Goal: Task Accomplishment & Management: Complete application form

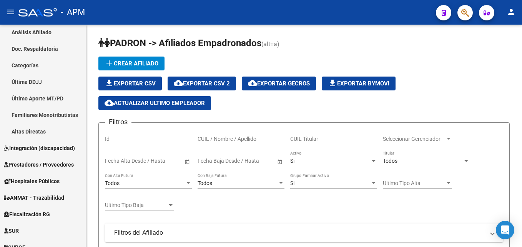
scroll to position [192, 0]
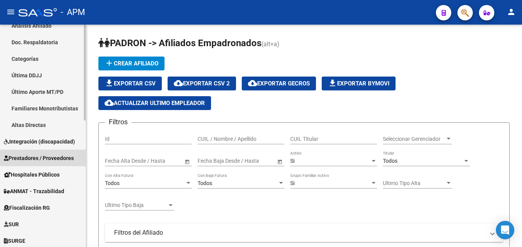
click at [53, 154] on span "Prestadores / Proveedores" at bounding box center [39, 158] width 70 height 8
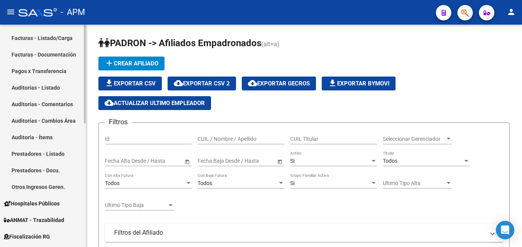
scroll to position [77, 0]
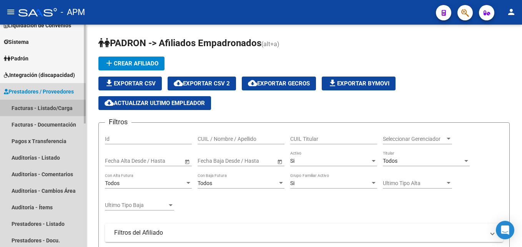
click at [45, 103] on link "Facturas - Listado/Carga" at bounding box center [43, 108] width 86 height 17
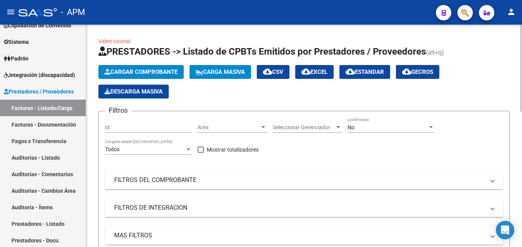
scroll to position [38, 0]
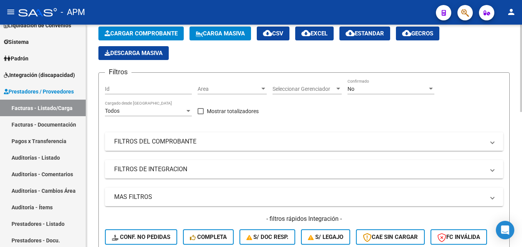
click at [283, 150] on mat-expansion-panel-header "FILTROS DEL COMPROBANTE" at bounding box center [304, 141] width 398 height 18
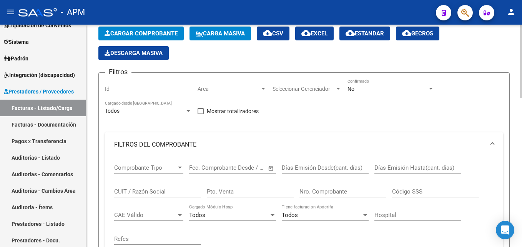
drag, startPoint x: 315, startPoint y: 187, endPoint x: 302, endPoint y: 192, distance: 13.8
paste input "16781"
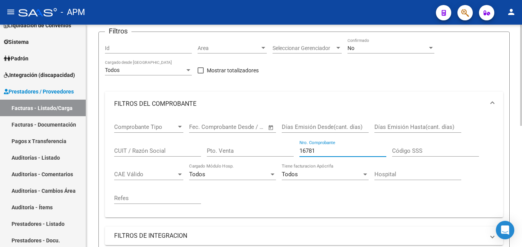
scroll to position [73, 0]
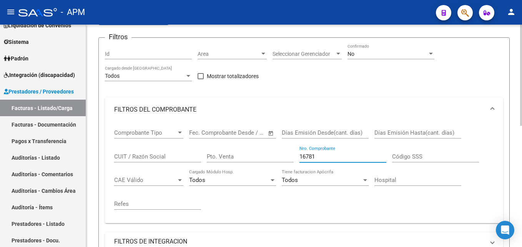
type input "16781"
click at [366, 52] on div "No" at bounding box center [387, 54] width 80 height 7
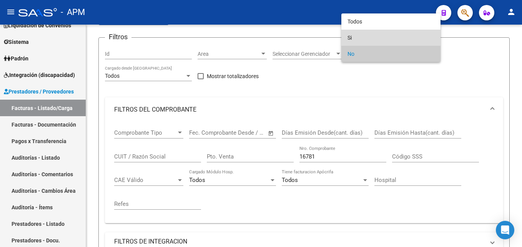
click at [367, 42] on span "Si" at bounding box center [390, 38] width 87 height 16
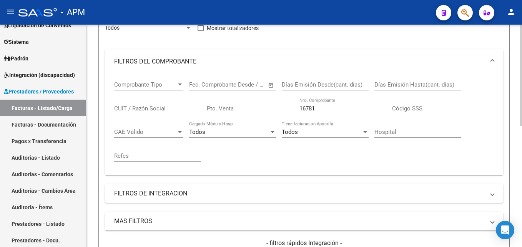
scroll to position [227, 0]
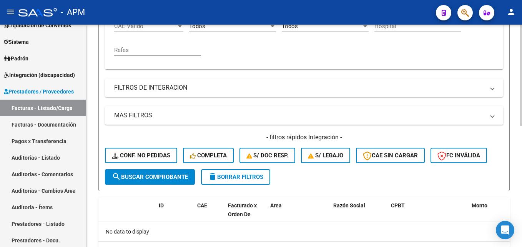
click at [153, 177] on span "search Buscar Comprobante" at bounding box center [150, 176] width 76 height 7
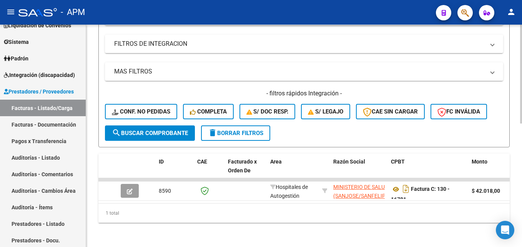
scroll to position [277, 0]
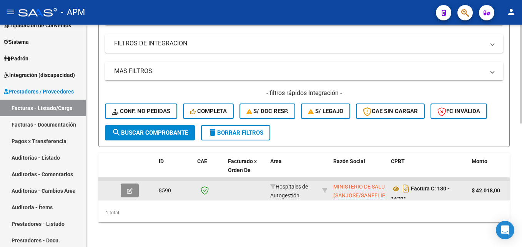
click at [137, 183] on button "button" at bounding box center [130, 190] width 18 height 14
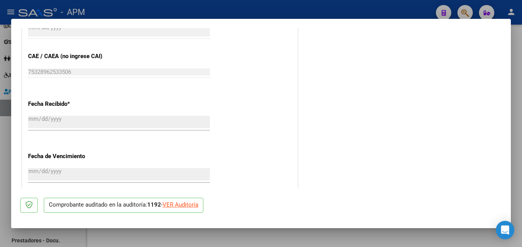
scroll to position [469, 0]
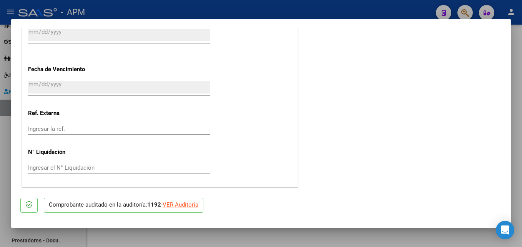
click at [185, 205] on div "VER Auditoría" at bounding box center [181, 204] width 36 height 9
type input "$ 0,00"
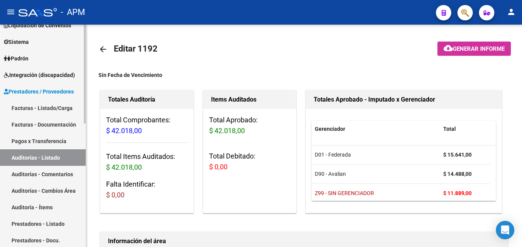
click at [45, 105] on link "Facturas - Listado/Carga" at bounding box center [43, 108] width 86 height 17
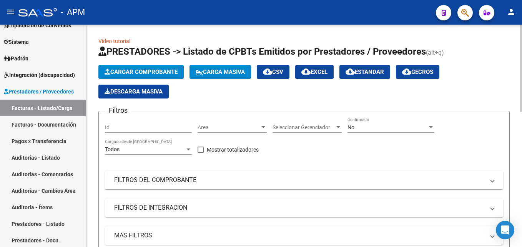
click at [144, 70] on span "Cargar Comprobante" at bounding box center [141, 71] width 73 height 7
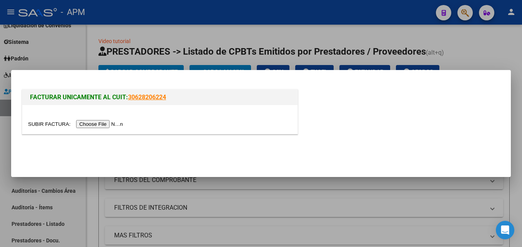
click at [88, 124] on input "file" at bounding box center [76, 124] width 97 height 8
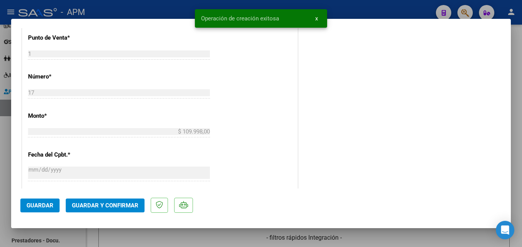
scroll to position [536, 0]
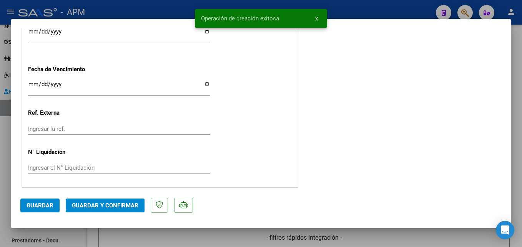
click at [122, 204] on span "Guardar y Confirmar" at bounding box center [105, 205] width 66 height 7
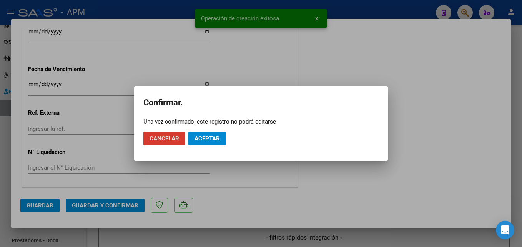
click at [213, 135] on span "Aceptar" at bounding box center [206, 138] width 25 height 7
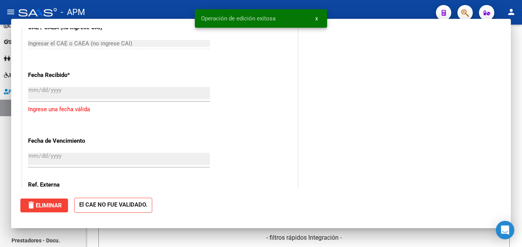
scroll to position [0, 0]
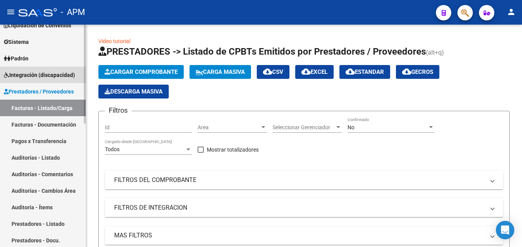
click at [38, 76] on span "Integración (discapacidad)" at bounding box center [39, 75] width 71 height 8
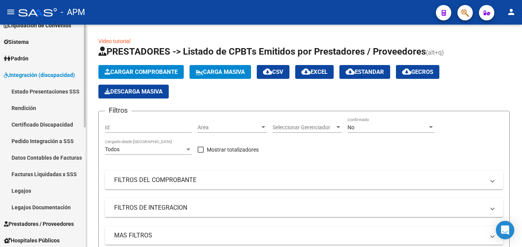
click at [38, 92] on link "Estado Presentaciones SSS" at bounding box center [43, 91] width 86 height 17
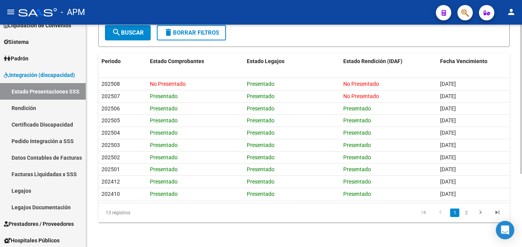
scroll to position [109, 0]
click at [45, 109] on link "Rendición" at bounding box center [43, 108] width 86 height 17
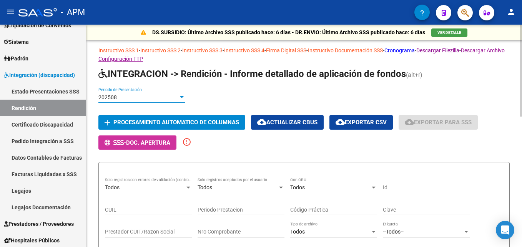
click at [160, 98] on div "202508" at bounding box center [138, 97] width 80 height 7
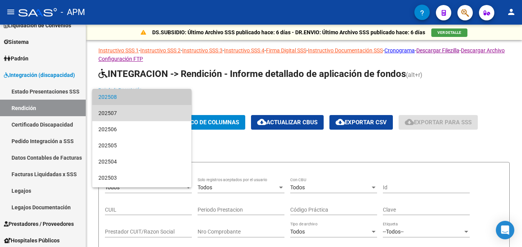
click at [159, 114] on span "202507" at bounding box center [141, 113] width 87 height 16
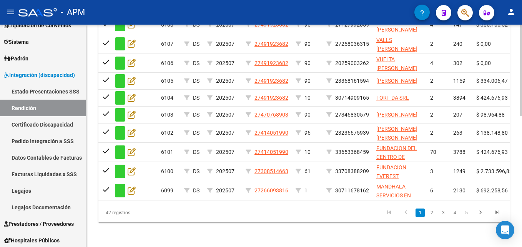
scroll to position [318, 0]
click at [431, 212] on link "2" at bounding box center [431, 212] width 9 height 8
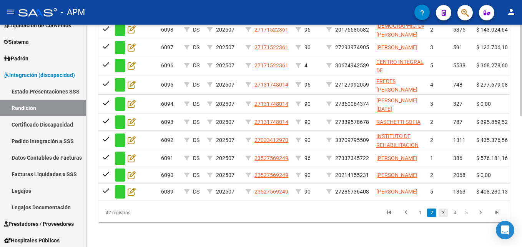
click at [445, 216] on link "3" at bounding box center [442, 212] width 9 height 8
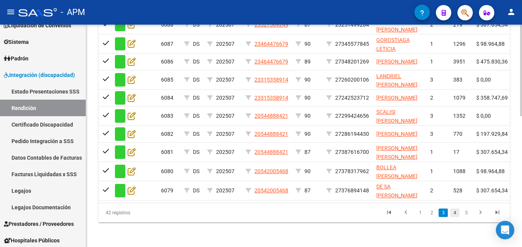
click at [454, 213] on link "4" at bounding box center [454, 212] width 9 height 8
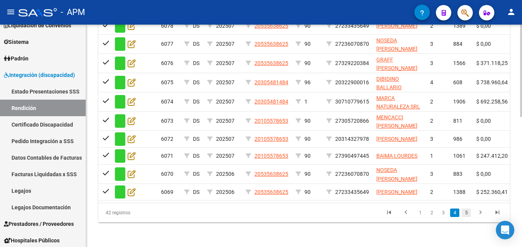
click at [464, 214] on link "5" at bounding box center [465, 212] width 9 height 8
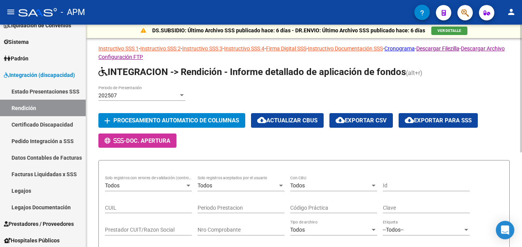
scroll to position [0, 0]
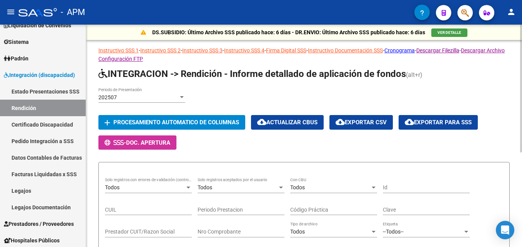
click at [435, 121] on span "cloud_download Exportar para SSS" at bounding box center [438, 122] width 67 height 7
click at [320, 94] on div "202507 Periodo de Presentación" at bounding box center [303, 98] width 411 height 22
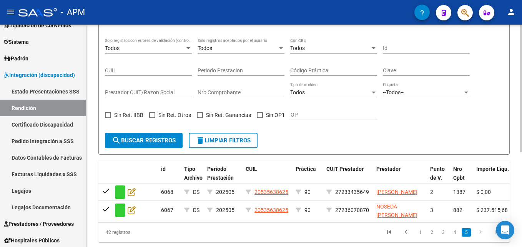
scroll to position [164, 0]
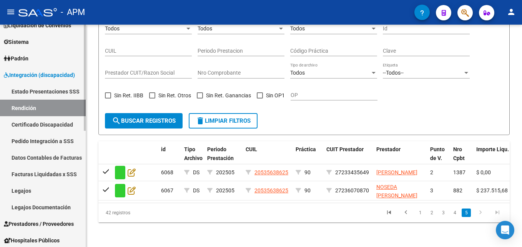
click at [24, 87] on link "Estado Presentaciones SSS" at bounding box center [43, 91] width 86 height 17
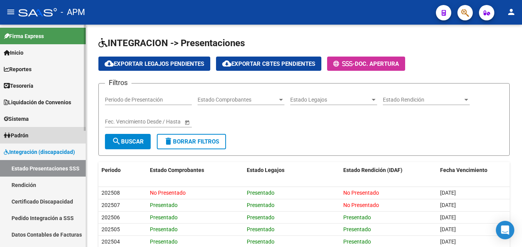
click at [28, 127] on link "Padrón" at bounding box center [43, 135] width 86 height 17
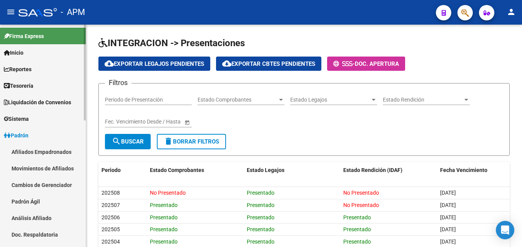
click at [39, 155] on link "Afiliados Empadronados" at bounding box center [43, 151] width 86 height 17
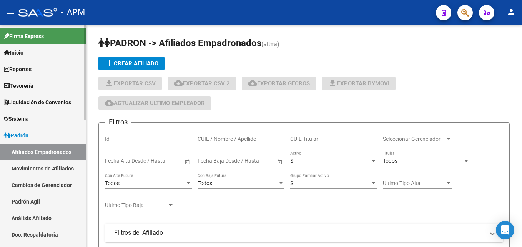
click at [47, 182] on link "Cambios de Gerenciador" at bounding box center [43, 184] width 86 height 17
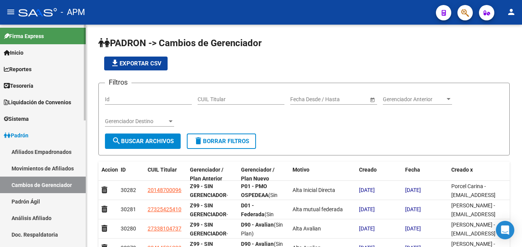
click at [51, 160] on link "Movimientos de Afiliados" at bounding box center [43, 168] width 86 height 17
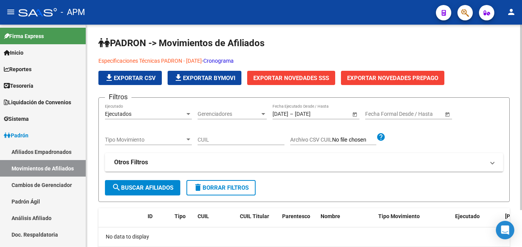
click at [234, 62] on link "Cronograma" at bounding box center [218, 61] width 30 height 6
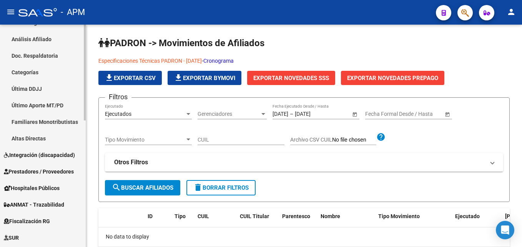
scroll to position [192, 0]
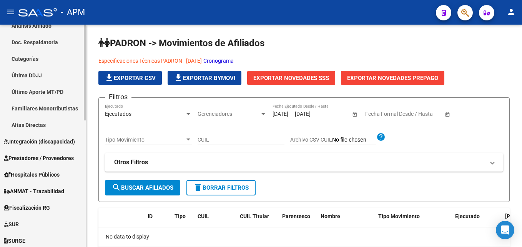
click at [30, 138] on span "Integración (discapacidad)" at bounding box center [39, 141] width 71 height 8
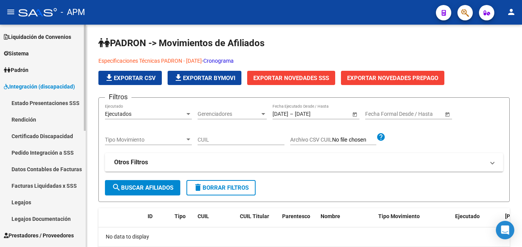
scroll to position [25, 0]
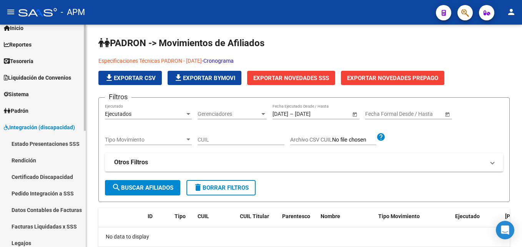
click at [32, 145] on link "Estado Presentaciones SSS" at bounding box center [43, 143] width 86 height 17
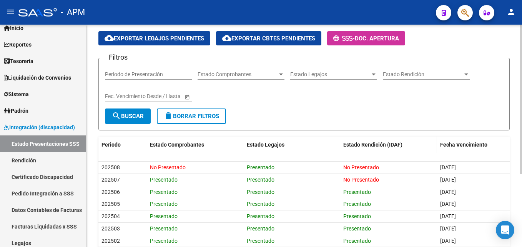
scroll to position [38, 0]
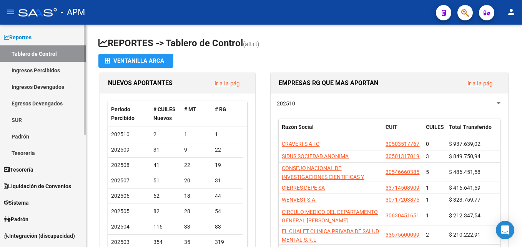
scroll to position [77, 0]
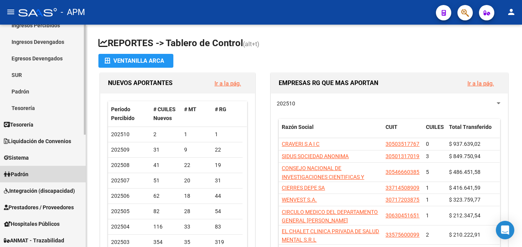
click at [28, 172] on span "Padrón" at bounding box center [16, 174] width 25 height 8
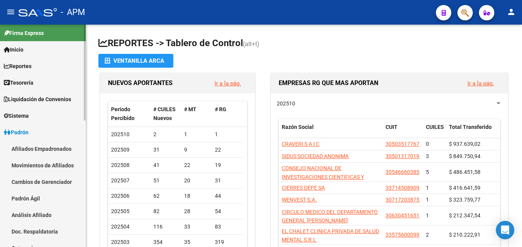
scroll to position [0, 0]
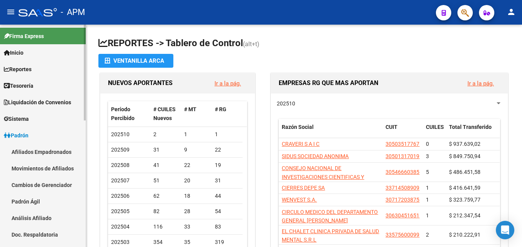
click at [31, 150] on link "Afiliados Empadronados" at bounding box center [43, 151] width 86 height 17
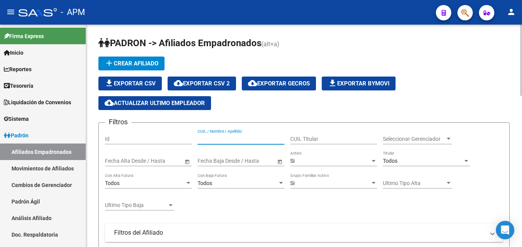
click at [237, 139] on input "CUIL / Nombre / Apellido" at bounding box center [240, 139] width 87 height 7
paste input "52320800"
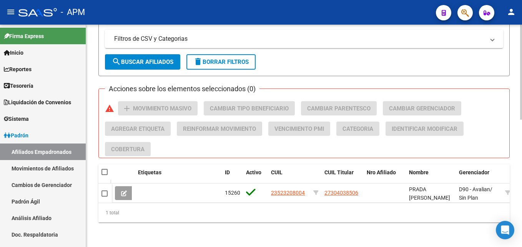
scroll to position [298, 0]
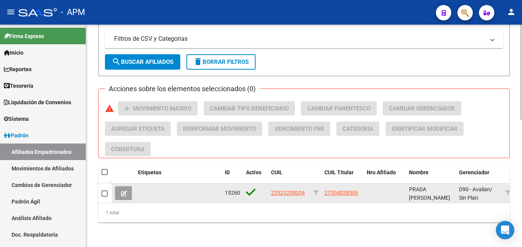
type input "52320800"
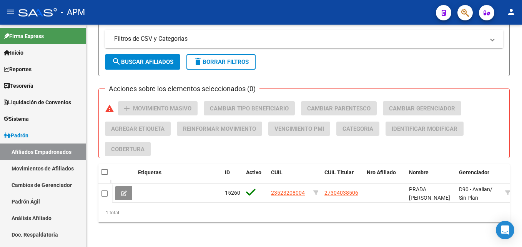
click at [126, 186] on button at bounding box center [124, 193] width 18 height 14
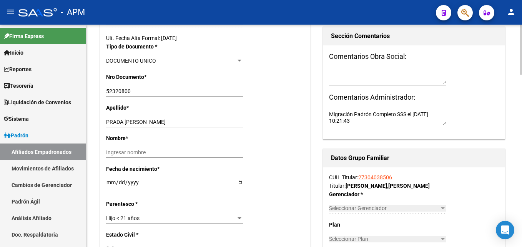
radio input "true"
type input "30-70707007-9"
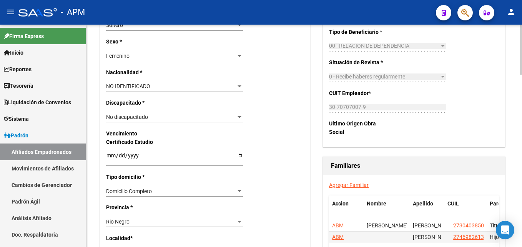
scroll to position [423, 0]
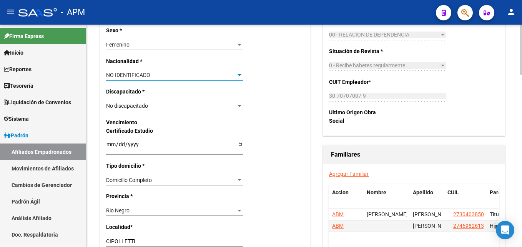
click at [169, 76] on div "NO IDENTIFICADO" at bounding box center [171, 75] width 130 height 7
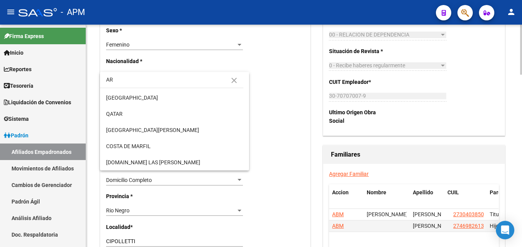
scroll to position [0, 0]
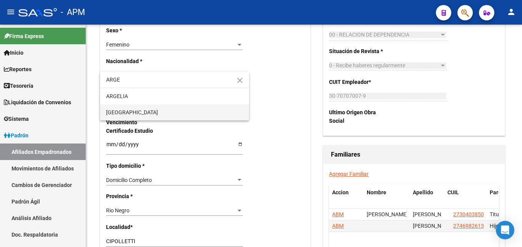
type input "ARGE"
click at [137, 110] on span "ARGENTINA" at bounding box center [174, 112] width 137 height 16
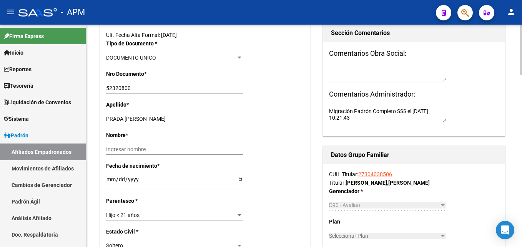
scroll to position [192, 0]
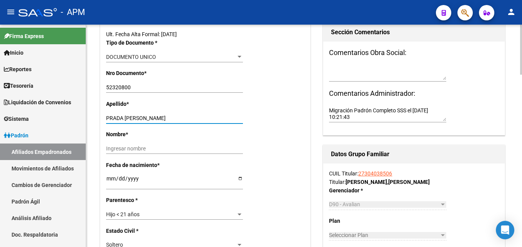
drag, startPoint x: 160, startPoint y: 118, endPoint x: 189, endPoint y: 117, distance: 29.6
click at [189, 117] on input "PRADA ALTAMIRANO OLIVIA LILE" at bounding box center [174, 118] width 137 height 7
type input "PRADA ALTAMIRANO"
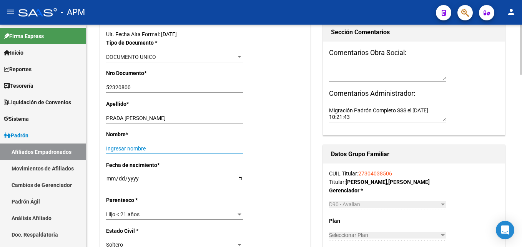
click at [130, 146] on input "Ingresar nombre" at bounding box center [174, 148] width 137 height 7
paste input "OLIVIA LILE"
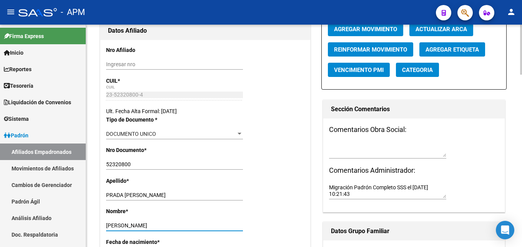
scroll to position [0, 0]
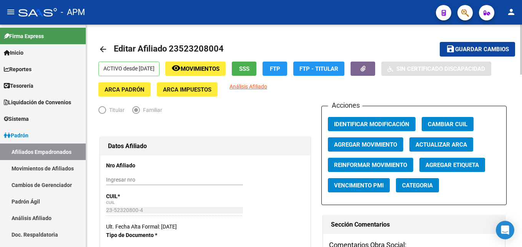
type input "OLIVIA LILE"
click at [465, 46] on span "Guardar cambios" at bounding box center [482, 49] width 54 height 7
click at [45, 149] on link "Afiliados Empadronados" at bounding box center [43, 151] width 86 height 17
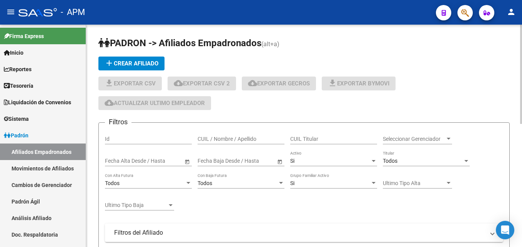
click at [231, 142] on div "CUIL / Nombre / Apellido" at bounding box center [240, 136] width 87 height 15
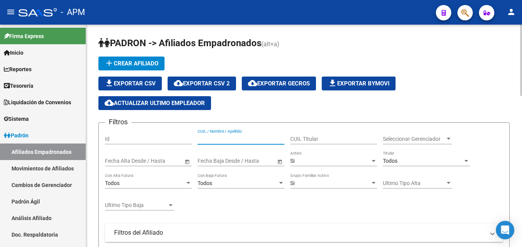
paste input "44796154"
type input "44796154"
click at [318, 161] on div "Si" at bounding box center [330, 161] width 80 height 7
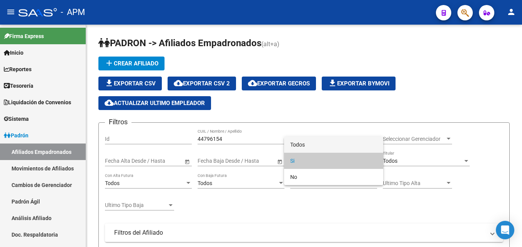
click at [317, 145] on span "Todos" at bounding box center [333, 144] width 87 height 16
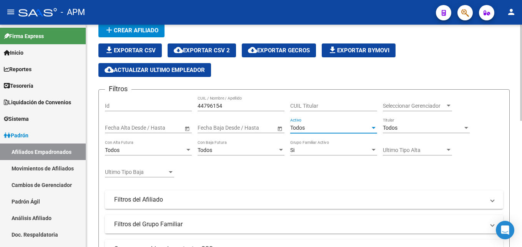
scroll to position [192, 0]
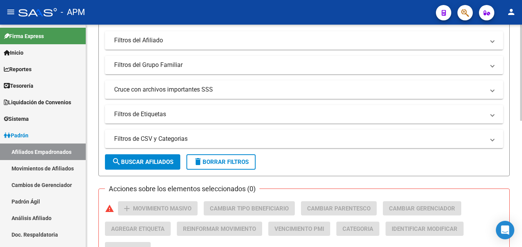
click at [160, 161] on span "search Buscar Afiliados" at bounding box center [142, 161] width 61 height 7
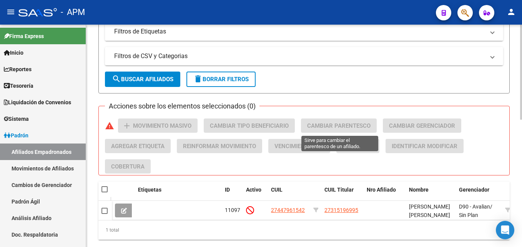
scroll to position [298, 0]
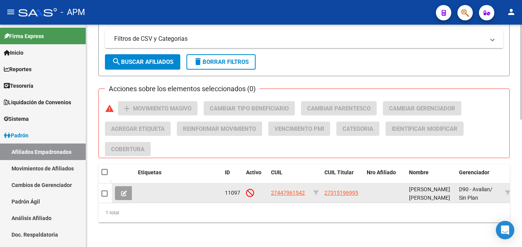
click at [119, 193] on button at bounding box center [124, 193] width 18 height 14
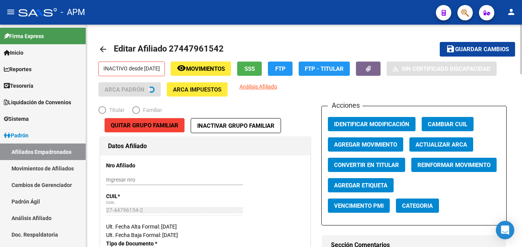
radio input "true"
type input "33-63761744-9"
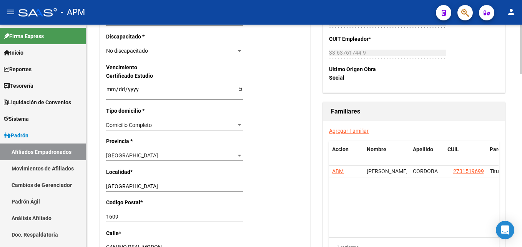
scroll to position [499, 0]
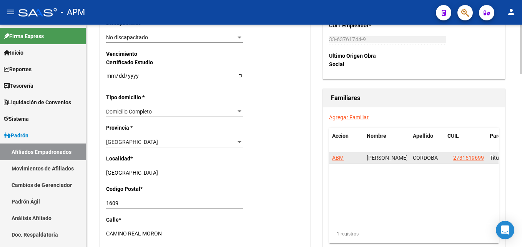
click at [339, 156] on span "ABM" at bounding box center [338, 157] width 12 height 6
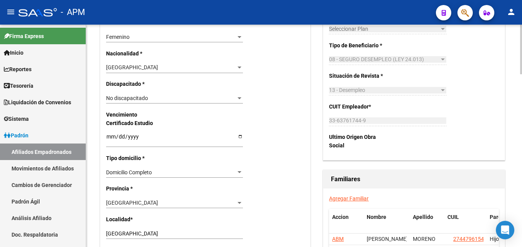
scroll to position [384, 0]
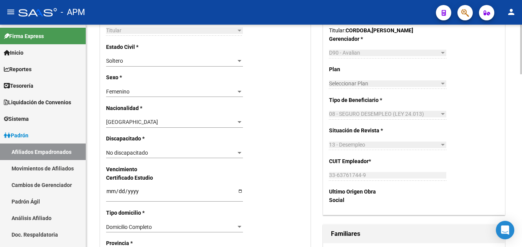
click at [442, 112] on div at bounding box center [442, 114] width 7 height 6
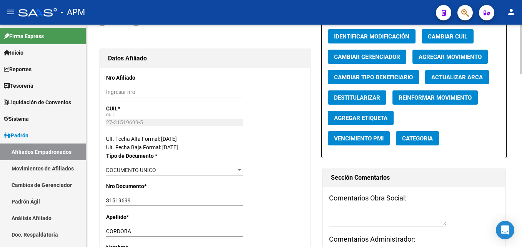
scroll to position [77, 0]
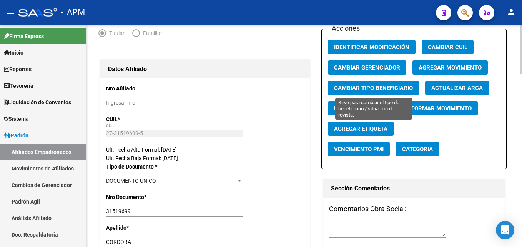
click at [382, 87] on span "Cambiar Tipo Beneficiario" at bounding box center [373, 88] width 79 height 7
click at [382, 86] on span "Cambiar Tipo Beneficiario" at bounding box center [373, 88] width 79 height 7
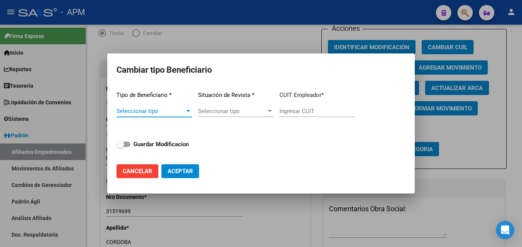
click at [157, 109] on span "Seleccionar tipo" at bounding box center [150, 111] width 68 height 7
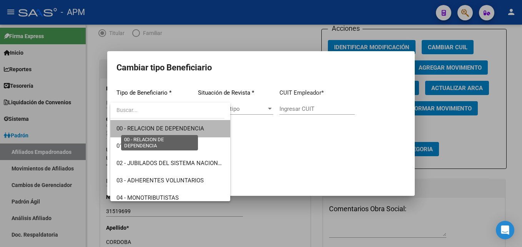
click at [174, 127] on span "00 - RELACION DE DEPENDENCIA" at bounding box center [160, 128] width 88 height 7
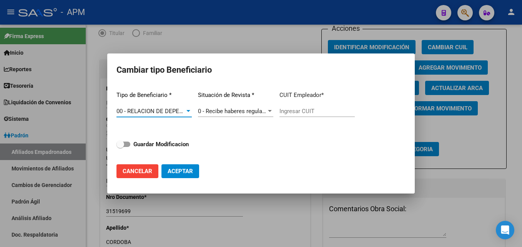
type input "20-36665501-9"
click at [185, 173] on span "Aceptar" at bounding box center [180, 171] width 25 height 7
type input "20-36665501-9"
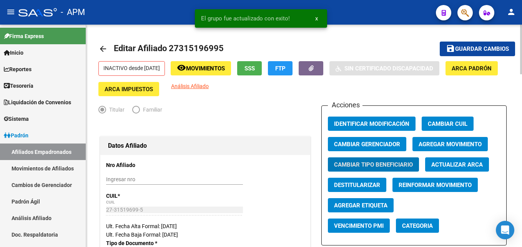
scroll to position [0, 0]
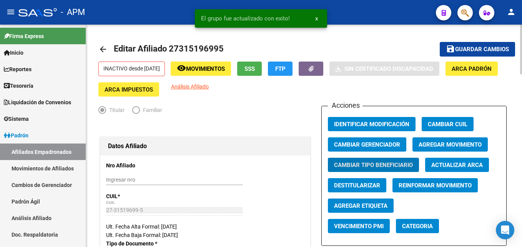
click at [475, 46] on span "Guardar cambios" at bounding box center [482, 49] width 54 height 7
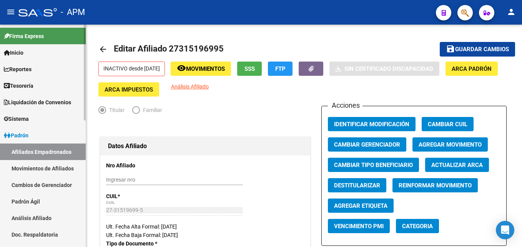
click at [56, 148] on link "Afiliados Empadronados" at bounding box center [43, 151] width 86 height 17
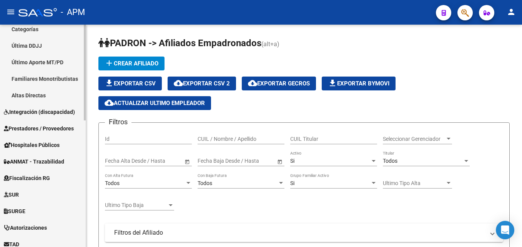
scroll to position [231, 0]
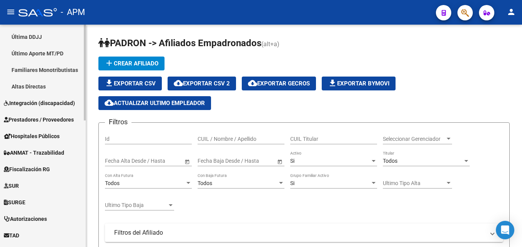
click at [50, 100] on span "Integración (discapacidad)" at bounding box center [39, 103] width 71 height 8
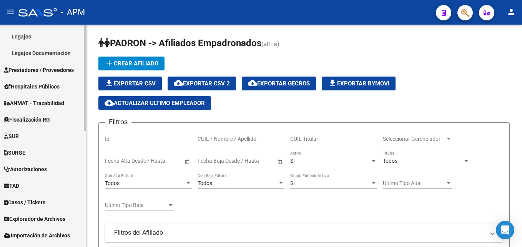
scroll to position [115, 0]
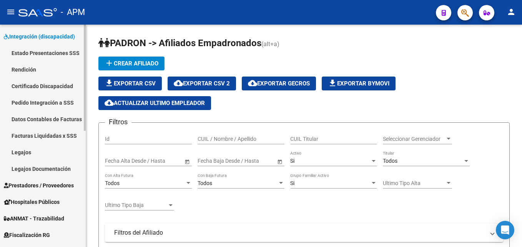
click at [46, 48] on link "Estado Presentaciones SSS" at bounding box center [43, 53] width 86 height 17
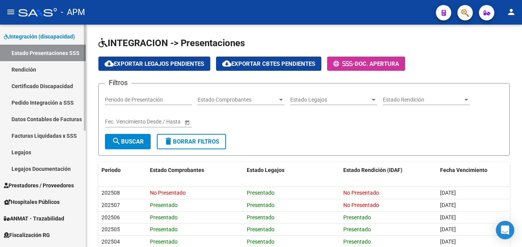
click at [31, 67] on link "Rendición" at bounding box center [43, 69] width 86 height 17
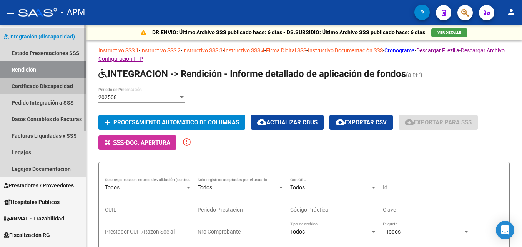
click at [37, 85] on link "Certificado Discapacidad" at bounding box center [43, 86] width 86 height 17
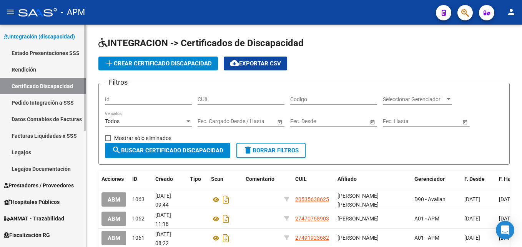
click at [39, 97] on link "Pedido Integración a SSS" at bounding box center [43, 102] width 86 height 17
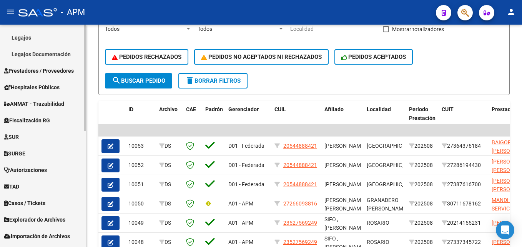
scroll to position [244, 0]
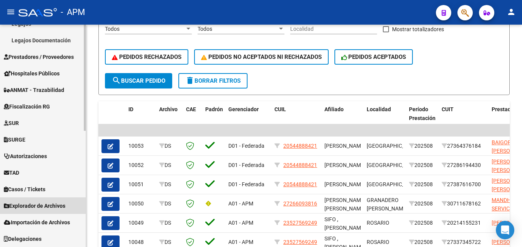
click at [40, 200] on link "Explorador de Archivos" at bounding box center [43, 205] width 86 height 17
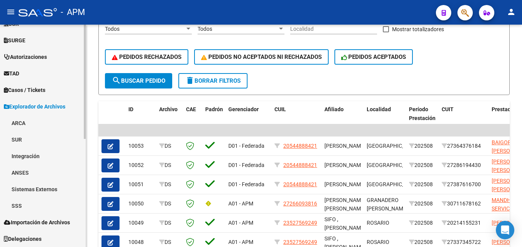
scroll to position [211, 0]
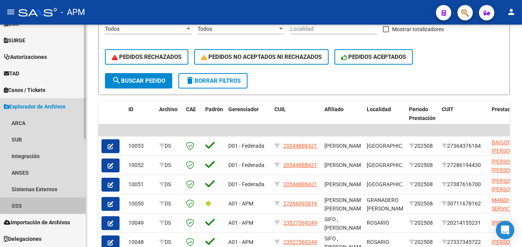
click at [40, 200] on link "SSS" at bounding box center [43, 205] width 86 height 17
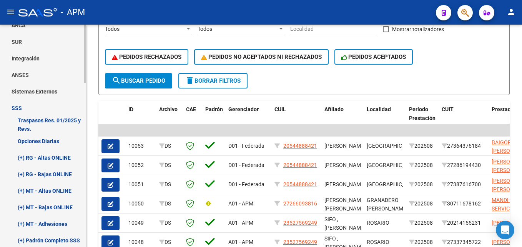
scroll to position [326, 0]
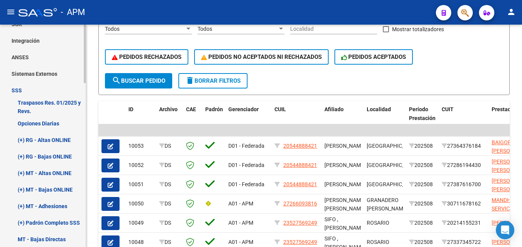
click at [51, 144] on link "(+) RG - Altas ONLINE" at bounding box center [43, 139] width 86 height 17
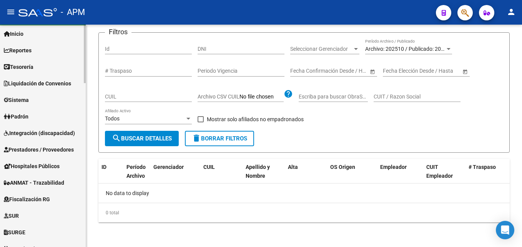
scroll to position [18, 0]
click at [53, 116] on link "Padrón" at bounding box center [43, 116] width 86 height 17
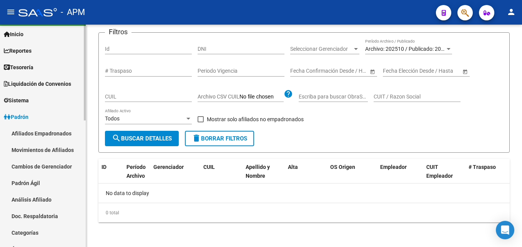
click at [51, 129] on link "Afiliados Empadronados" at bounding box center [43, 133] width 86 height 17
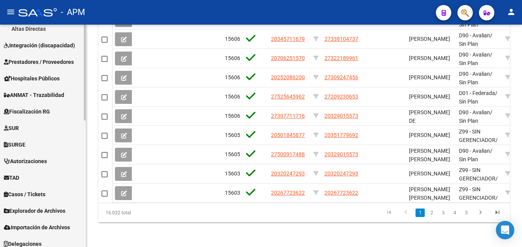
scroll to position [293, 0]
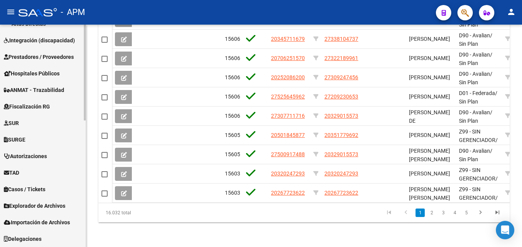
click at [33, 202] on span "Explorador de Archivos" at bounding box center [34, 205] width 61 height 8
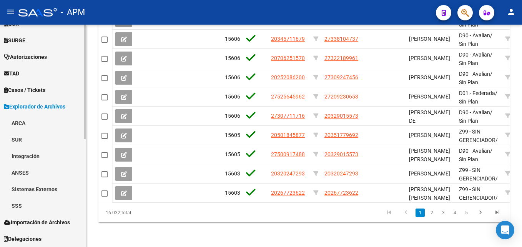
scroll to position [211, 0]
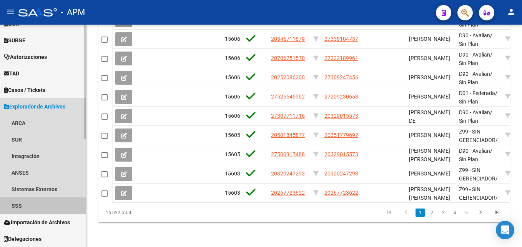
click at [30, 203] on link "SSS" at bounding box center [43, 205] width 86 height 17
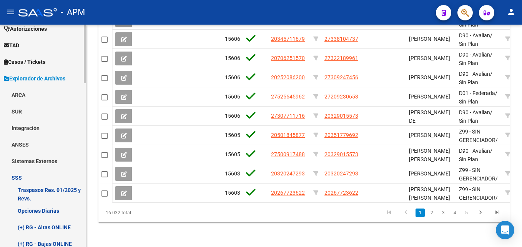
scroll to position [287, 0]
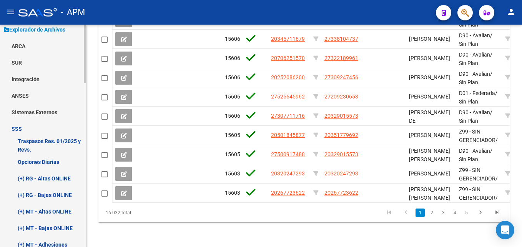
click at [46, 175] on link "(+) RG - Altas ONLINE" at bounding box center [43, 178] width 86 height 17
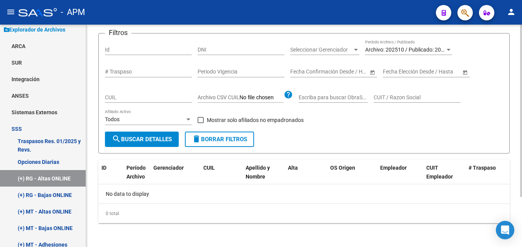
scroll to position [64, 0]
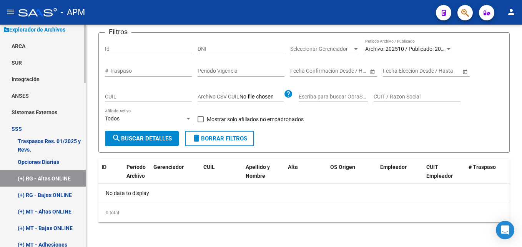
click at [45, 138] on link "Traspasos Res. 01/2025 y Revs." at bounding box center [43, 145] width 86 height 17
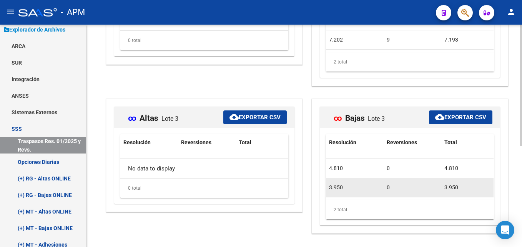
scroll to position [184, 0]
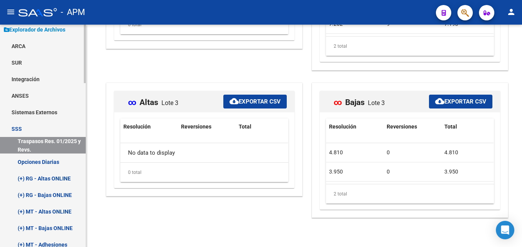
click at [58, 163] on link "Opciones Diarias" at bounding box center [43, 161] width 86 height 17
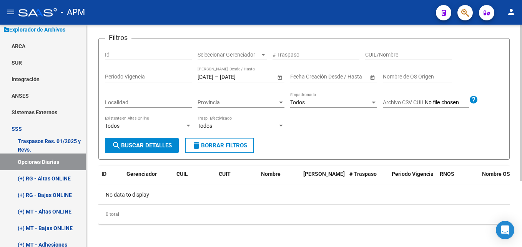
scroll to position [94, 0]
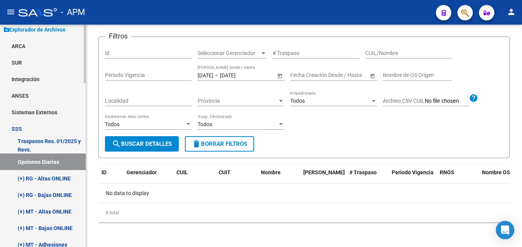
click at [57, 173] on link "(+) RG - Altas ONLINE" at bounding box center [43, 178] width 86 height 17
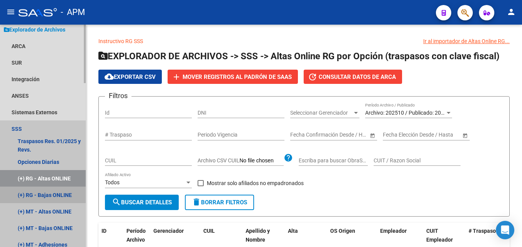
click at [58, 192] on link "(+) RG - Bajas ONLINE" at bounding box center [43, 194] width 86 height 17
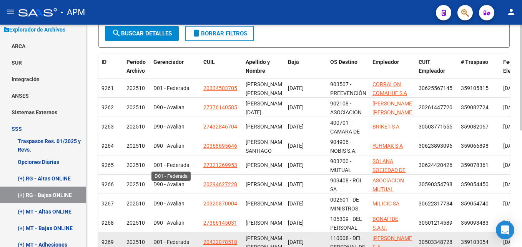
scroll to position [246, 0]
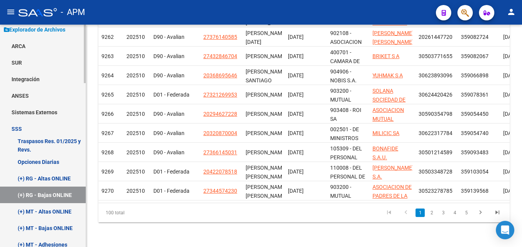
click at [40, 211] on link "(+) MT - Altas ONLINE" at bounding box center [43, 211] width 86 height 17
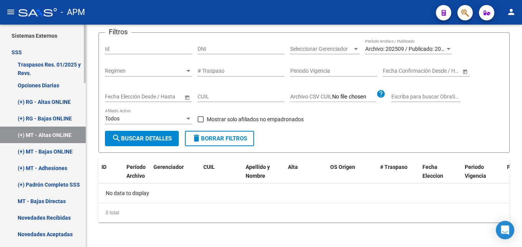
scroll to position [364, 0]
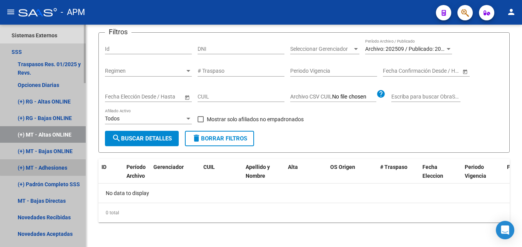
click at [43, 167] on link "(+) MT - Adhesiones" at bounding box center [43, 167] width 86 height 17
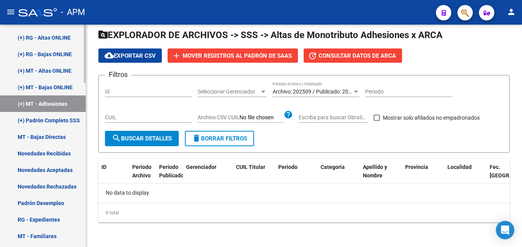
scroll to position [441, 0]
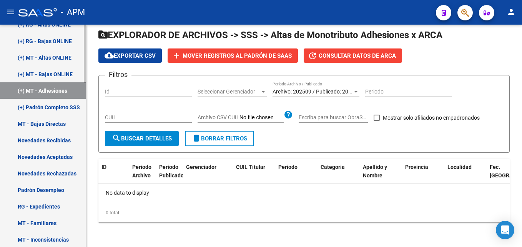
click at [50, 106] on link "(+) Padrón Completo SSS" at bounding box center [43, 107] width 86 height 17
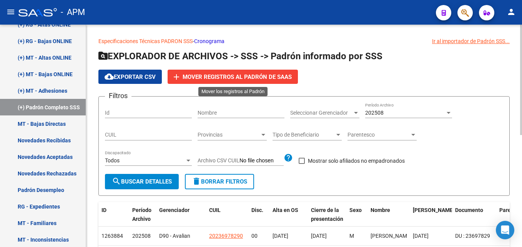
click at [204, 73] on span "Mover registros al PADRÓN de SAAS" at bounding box center [237, 76] width 109 height 7
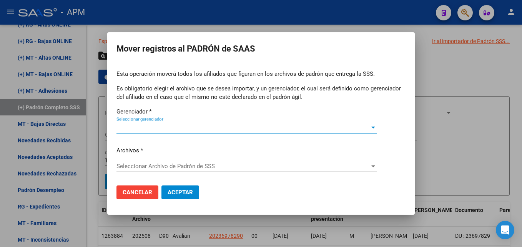
click at [172, 127] on span "Seleccionar gerenciador" at bounding box center [242, 127] width 253 height 7
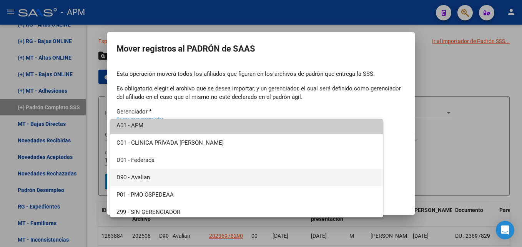
scroll to position [5, 0]
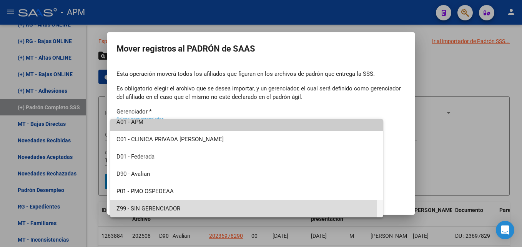
click at [159, 210] on span "Z99 - SIN GERENCIADOR" at bounding box center [246, 208] width 260 height 17
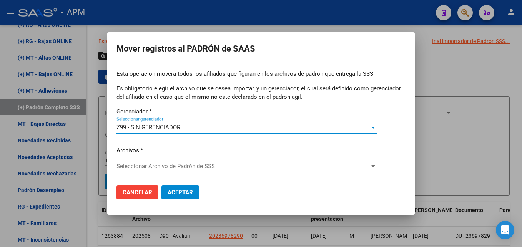
click at [178, 166] on span "Seleccionar Archivo de Padrón de SSS" at bounding box center [242, 166] width 253 height 7
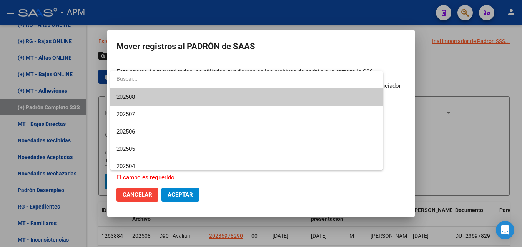
click at [192, 94] on span "202508" at bounding box center [246, 96] width 260 height 17
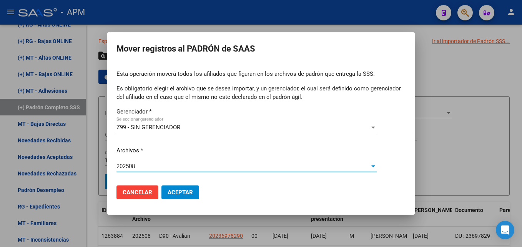
click at [192, 190] on span "Aceptar" at bounding box center [180, 192] width 25 height 7
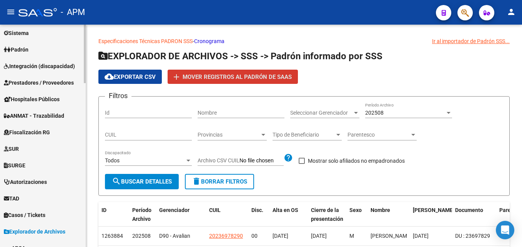
scroll to position [47, 0]
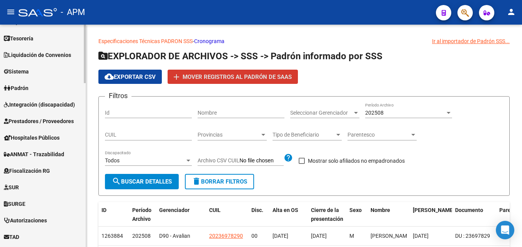
click at [37, 90] on link "Padrón" at bounding box center [43, 88] width 86 height 17
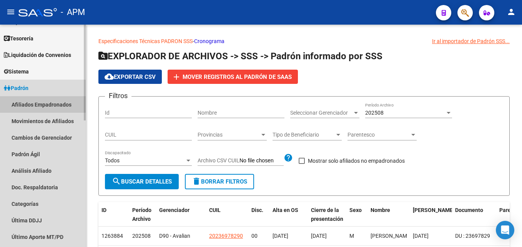
click at [40, 99] on link "Afiliados Empadronados" at bounding box center [43, 104] width 86 height 17
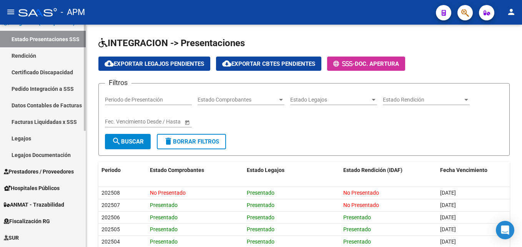
scroll to position [154, 0]
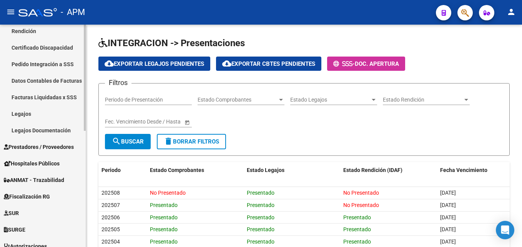
click at [41, 146] on span "Prestadores / Proveedores" at bounding box center [39, 147] width 70 height 8
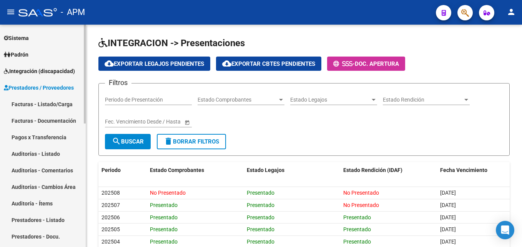
scroll to position [77, 0]
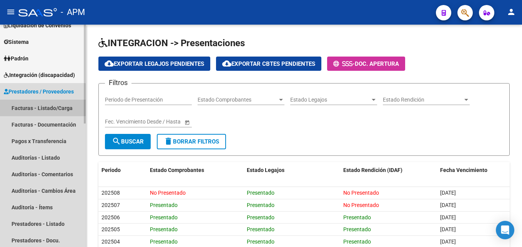
click at [43, 106] on link "Facturas - Listado/Carga" at bounding box center [43, 108] width 86 height 17
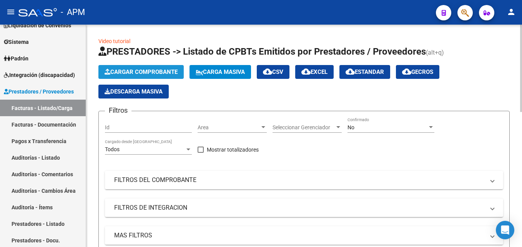
click at [150, 67] on button "Cargar Comprobante" at bounding box center [140, 72] width 85 height 14
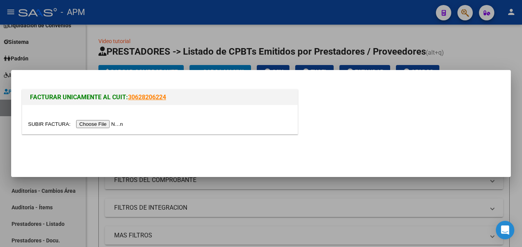
click at [108, 120] on input "file" at bounding box center [76, 124] width 97 height 8
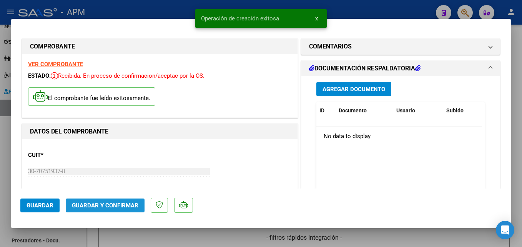
click at [110, 203] on span "Guardar y Confirmar" at bounding box center [105, 205] width 66 height 7
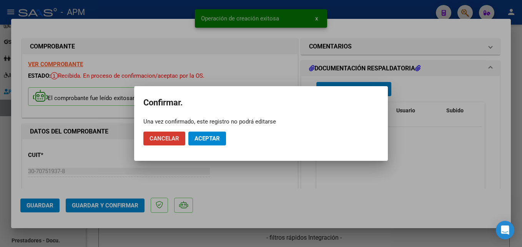
click at [206, 136] on span "Aceptar" at bounding box center [206, 138] width 25 height 7
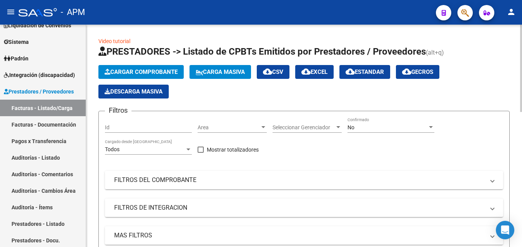
click at [146, 70] on span "Cargar Comprobante" at bounding box center [141, 71] width 73 height 7
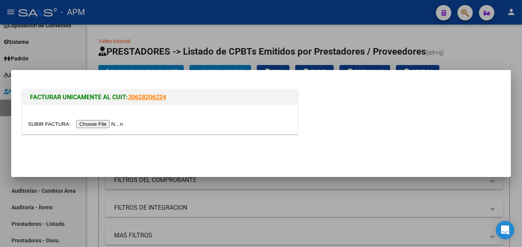
click at [111, 125] on input "file" at bounding box center [76, 124] width 97 height 8
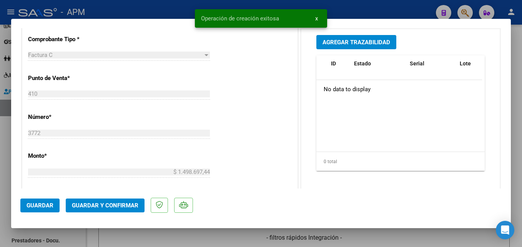
scroll to position [231, 0]
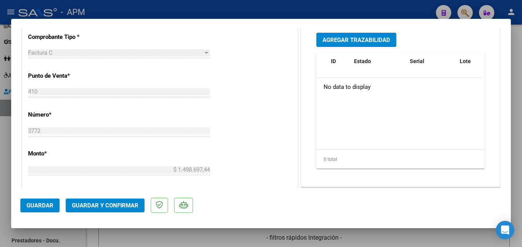
click at [115, 203] on span "Guardar y Confirmar" at bounding box center [105, 205] width 66 height 7
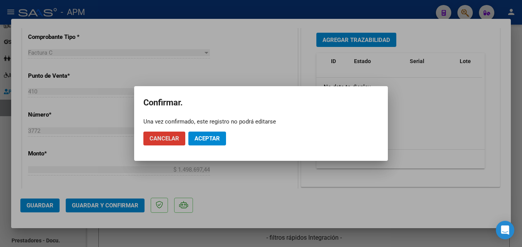
click at [222, 133] on button "Aceptar" at bounding box center [207, 138] width 38 height 14
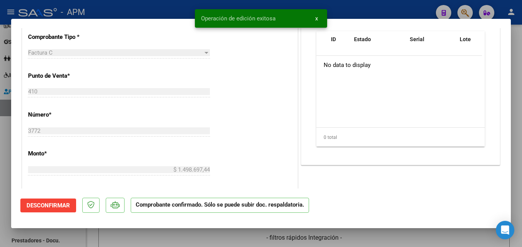
type input "$ 0,00"
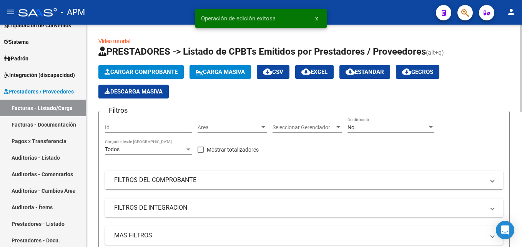
click at [168, 72] on span "Cargar Comprobante" at bounding box center [141, 71] width 73 height 7
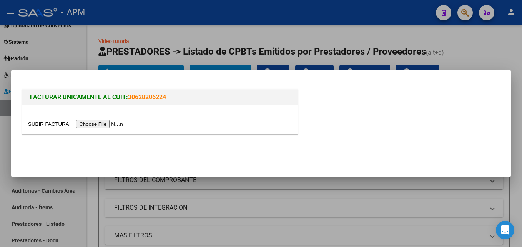
click at [103, 124] on input "file" at bounding box center [76, 124] width 97 height 8
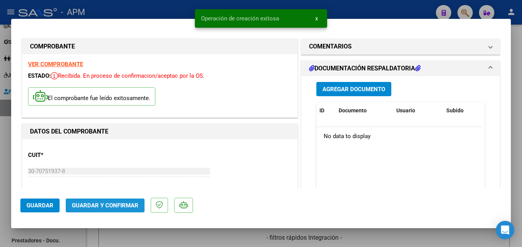
click at [118, 204] on span "Guardar y Confirmar" at bounding box center [105, 205] width 66 height 7
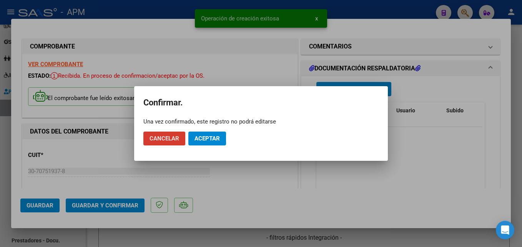
click at [217, 136] on span "Aceptar" at bounding box center [206, 138] width 25 height 7
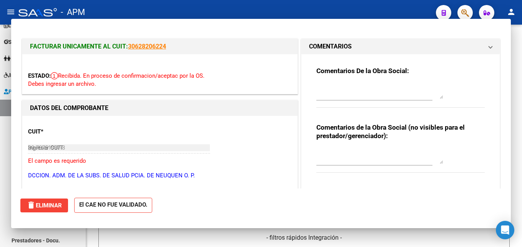
type input "$ 0,00"
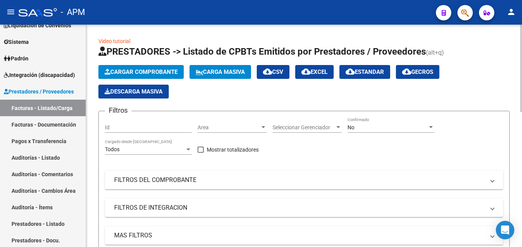
click at [128, 71] on span "Cargar Comprobante" at bounding box center [141, 71] width 73 height 7
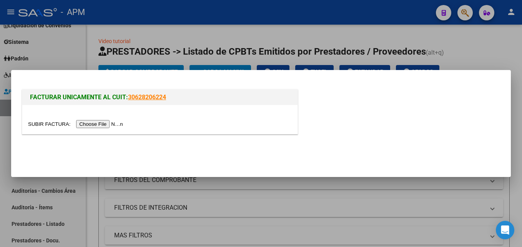
click at [106, 126] on input "file" at bounding box center [76, 124] width 97 height 8
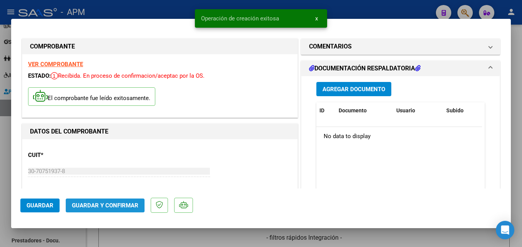
click at [90, 203] on span "Guardar y Confirmar" at bounding box center [105, 205] width 66 height 7
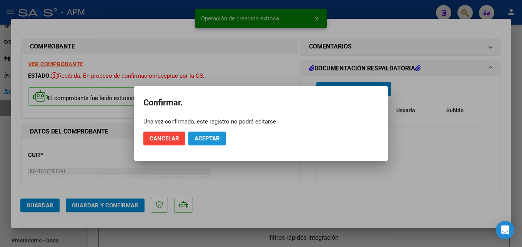
click at [203, 138] on span "Aceptar" at bounding box center [206, 138] width 25 height 7
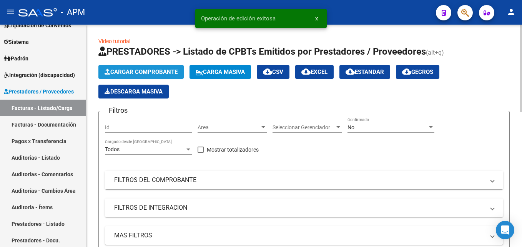
click at [171, 68] on span "Cargar Comprobante" at bounding box center [141, 71] width 73 height 7
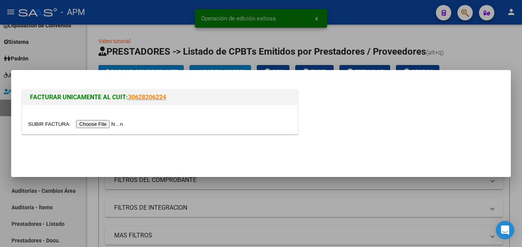
click at [104, 125] on input "file" at bounding box center [76, 124] width 97 height 8
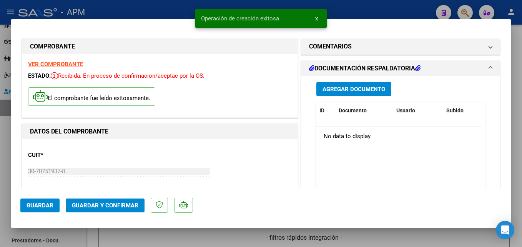
click at [119, 201] on button "Guardar y Confirmar" at bounding box center [105, 205] width 79 height 14
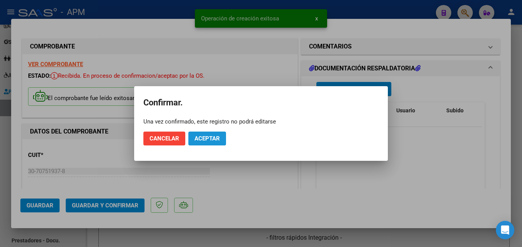
click at [212, 135] on span "Aceptar" at bounding box center [206, 138] width 25 height 7
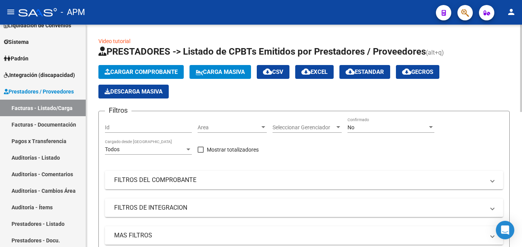
click at [152, 75] on button "Cargar Comprobante" at bounding box center [140, 72] width 85 height 14
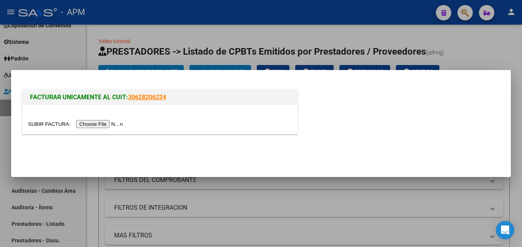
click at [101, 124] on input "file" at bounding box center [76, 124] width 97 height 8
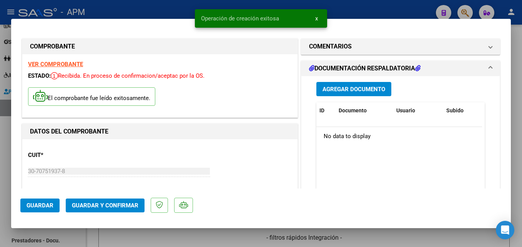
click at [121, 204] on span "Guardar y Confirmar" at bounding box center [105, 205] width 66 height 7
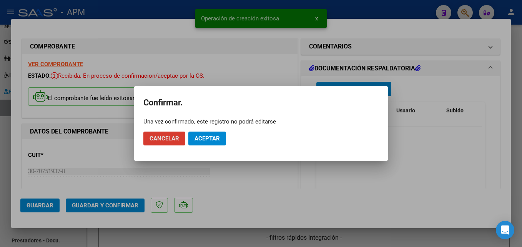
click at [203, 135] on span "Aceptar" at bounding box center [206, 138] width 25 height 7
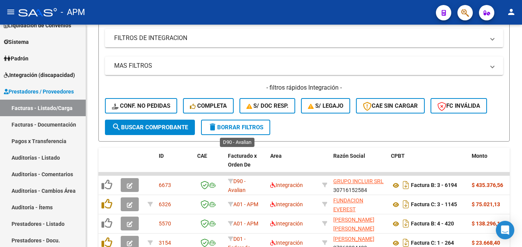
scroll to position [113, 0]
